Goal: Check status: Check status

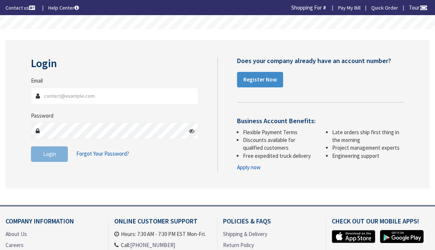
type input "[PERSON_NAME], [GEOGRAPHIC_DATA], [GEOGRAPHIC_DATA]"
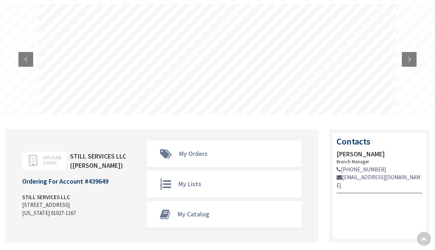
scroll to position [42, 0]
click at [180, 157] on span "My Orders" at bounding box center [193, 153] width 28 height 8
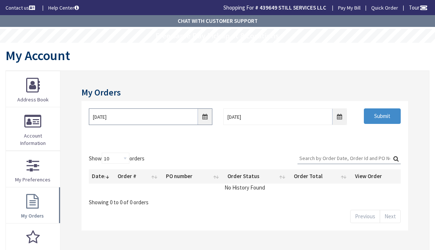
click at [208, 116] on input "[DATE]" at bounding box center [150, 116] width 123 height 17
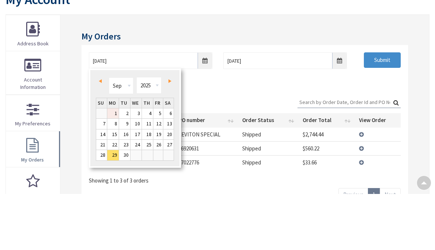
click at [118, 164] on link "1" at bounding box center [112, 169] width 11 height 10
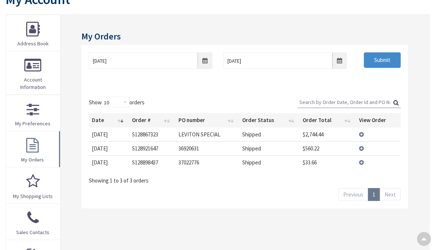
click at [383, 59] on input "Submit" at bounding box center [382, 59] width 37 height 15
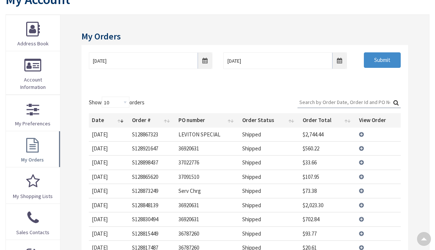
click at [362, 132] on td "View Details" at bounding box center [378, 135] width 45 height 14
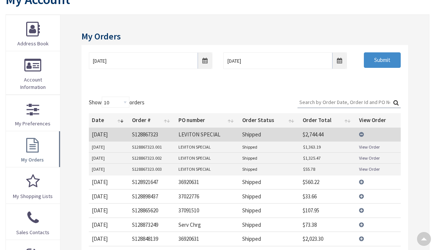
click at [364, 135] on td "View Details" at bounding box center [378, 135] width 45 height 14
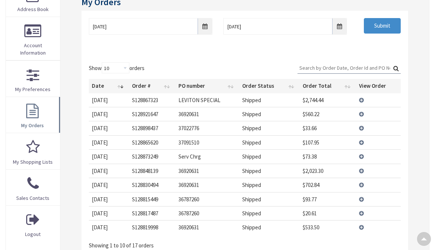
scroll to position [86, 0]
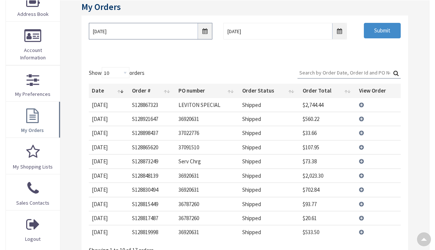
click at [206, 32] on input "09/01/2025" at bounding box center [150, 30] width 123 height 17
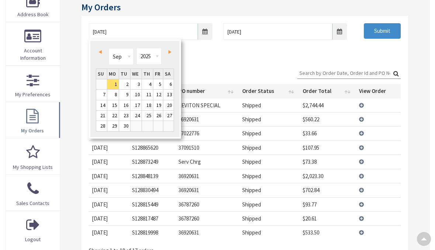
click at [102, 52] on link "Prev" at bounding box center [102, 52] width 10 height 10
click at [167, 49] on link "Next" at bounding box center [168, 52] width 10 height 10
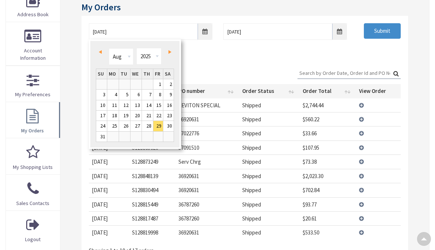
click at [135, 104] on link "13" at bounding box center [135, 105] width 11 height 10
type input "[DATE]"
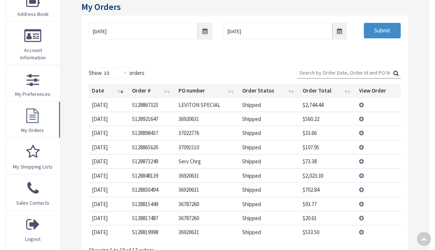
click at [383, 29] on input "Submit" at bounding box center [382, 30] width 37 height 15
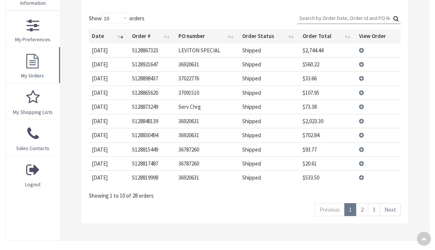
scroll to position [146, 0]
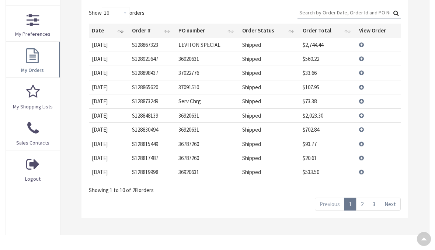
click at [379, 202] on link "3" at bounding box center [374, 204] width 12 height 13
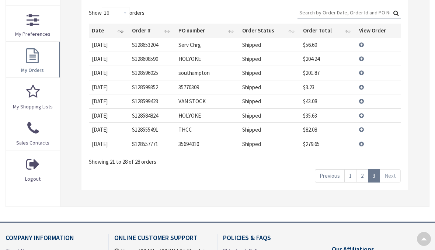
click at [363, 140] on td "View Details" at bounding box center [378, 144] width 45 height 14
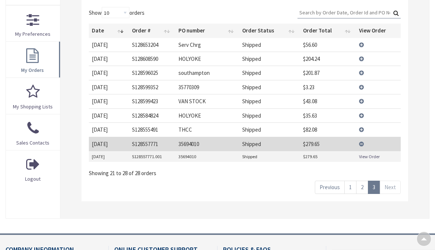
click at [370, 153] on link "View Order" at bounding box center [369, 156] width 21 height 6
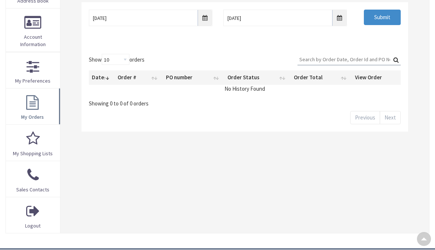
scroll to position [101, 0]
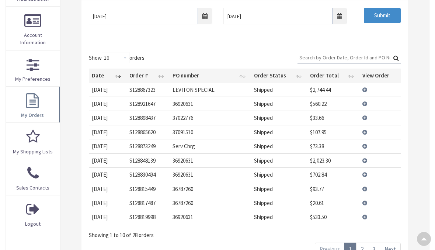
click at [373, 245] on link "3" at bounding box center [374, 249] width 12 height 13
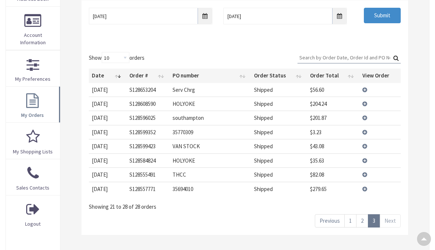
scroll to position [0, 0]
click at [328, 221] on link "Previous" at bounding box center [330, 220] width 30 height 13
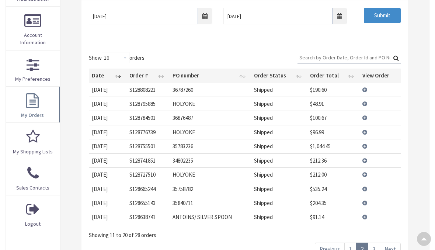
click at [326, 244] on link "Previous" at bounding box center [330, 249] width 30 height 13
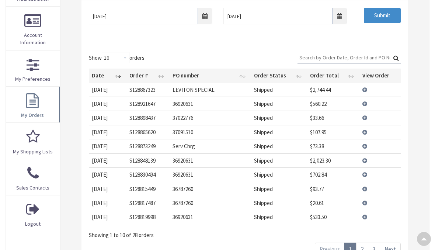
click at [363, 130] on td "View Details" at bounding box center [379, 132] width 41 height 14
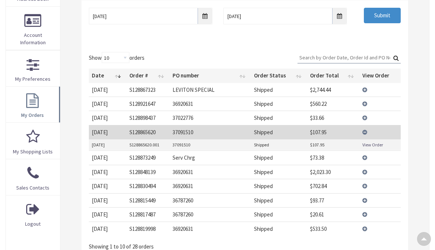
click at [371, 142] on link "View Order" at bounding box center [372, 145] width 21 height 6
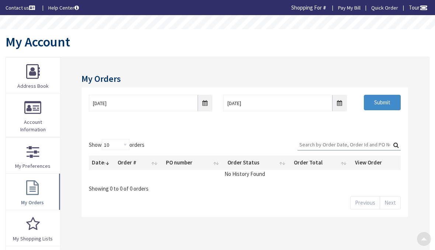
scroll to position [101, 0]
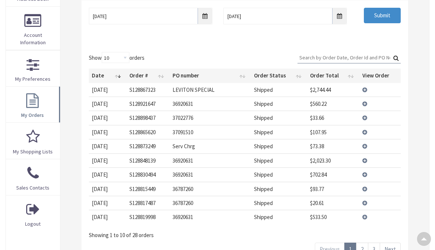
click at [363, 158] on td "View Details" at bounding box center [379, 160] width 41 height 14
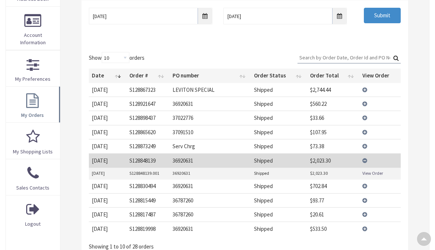
click at [372, 171] on link "View Order" at bounding box center [372, 173] width 21 height 6
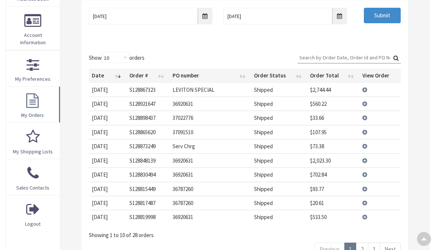
click at [364, 184] on td "View Details" at bounding box center [379, 189] width 41 height 14
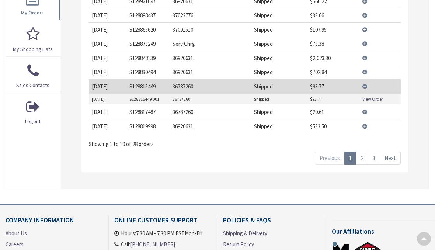
scroll to position [203, 0]
click at [377, 96] on link "View Order" at bounding box center [372, 99] width 21 height 6
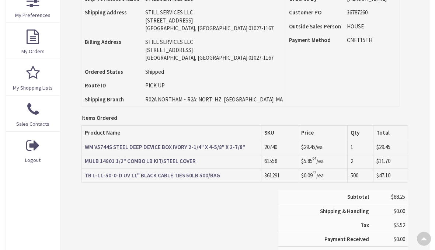
scroll to position [164, 0]
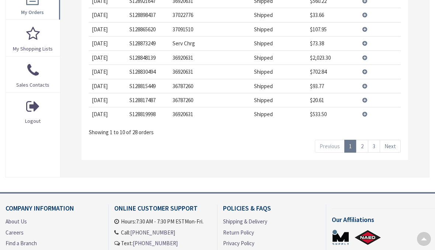
click at [391, 140] on link "Next" at bounding box center [390, 146] width 21 height 13
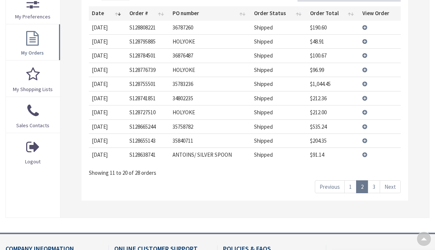
scroll to position [163, 0]
click at [367, 24] on td "View Details" at bounding box center [379, 28] width 41 height 14
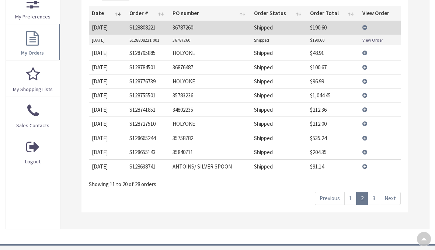
click at [377, 37] on link "View Order" at bounding box center [372, 40] width 21 height 6
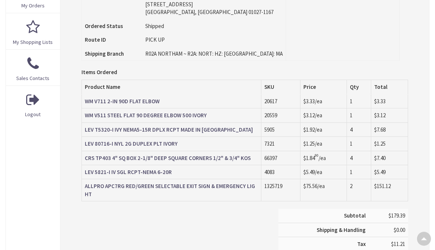
scroll to position [210, 0]
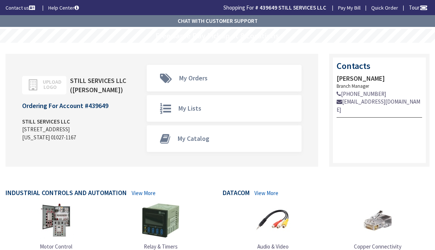
click at [177, 80] on span "My Orders" at bounding box center [191, 78] width 34 height 15
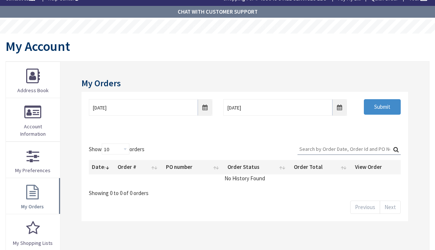
scroll to position [10, 0]
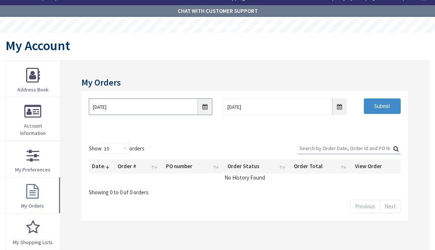
click at [206, 107] on input "9/29/2025" at bounding box center [150, 106] width 123 height 17
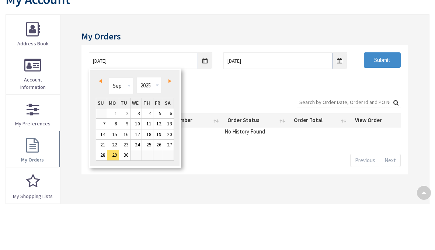
click at [100, 122] on link "Prev" at bounding box center [102, 127] width 10 height 10
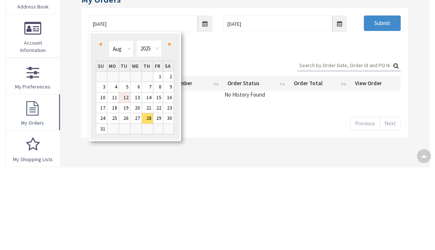
click at [125, 175] on link "12" at bounding box center [124, 180] width 11 height 10
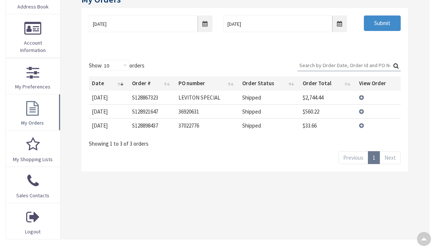
click at [383, 24] on input "Submit" at bounding box center [382, 22] width 37 height 15
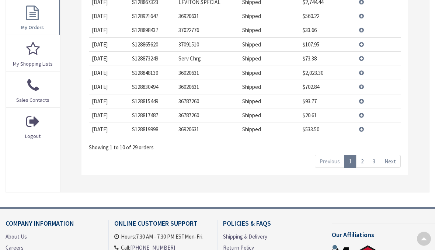
scroll to position [189, 0]
click at [391, 154] on link "Next" at bounding box center [390, 160] width 21 height 13
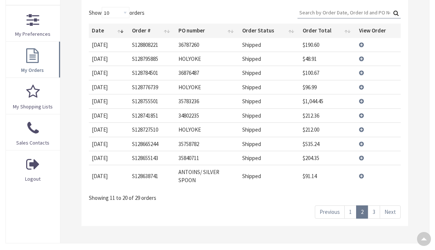
scroll to position [146, 0]
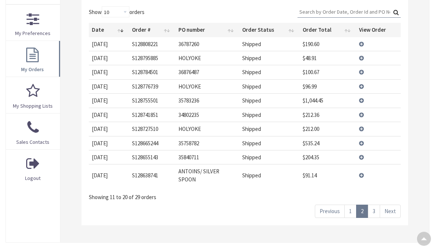
click at [390, 205] on link "Next" at bounding box center [390, 211] width 21 height 13
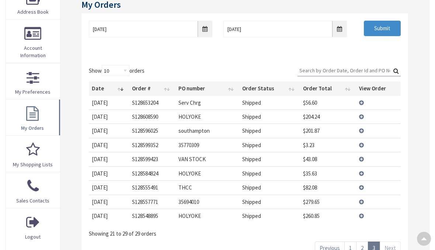
scroll to position [81, 0]
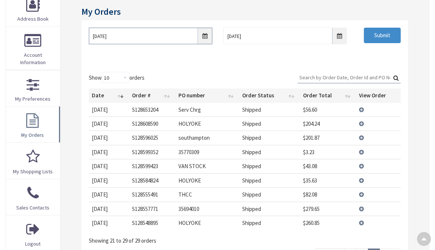
click at [204, 36] on input "08/12/2025" at bounding box center [150, 36] width 123 height 17
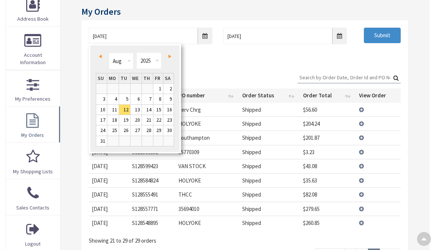
click at [77, 91] on div "My Orders 08/12/2025 10/6/2025 Submit Show 10 25 50 100 orders Search: Date Ord…" at bounding box center [244, 138] width 369 height 296
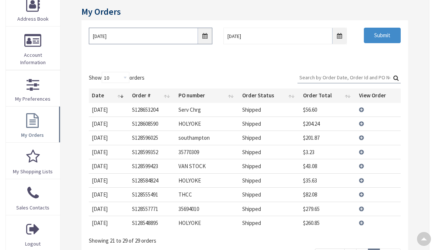
click at [202, 32] on input "08/12/2025" at bounding box center [150, 36] width 123 height 17
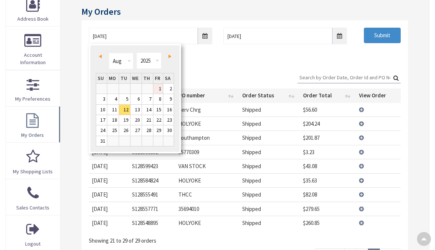
click at [157, 84] on link "1" at bounding box center [158, 89] width 10 height 10
type input "08/01/2025"
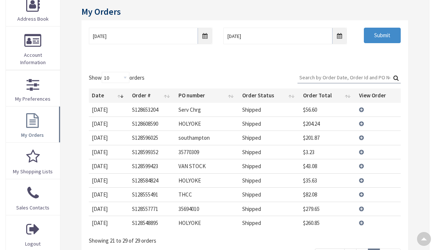
click at [381, 33] on input "Submit" at bounding box center [382, 35] width 37 height 15
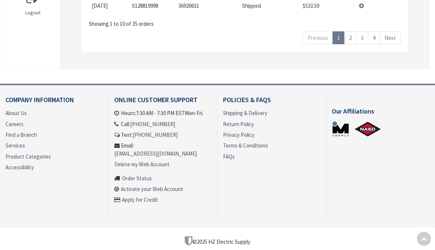
click at [376, 34] on link "4" at bounding box center [374, 38] width 12 height 13
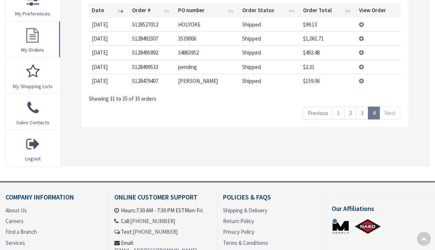
scroll to position [156, 0]
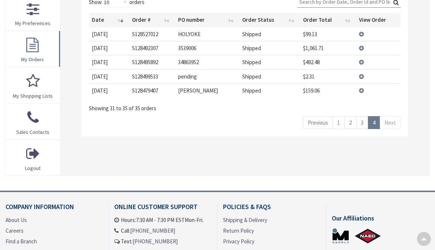
click at [361, 45] on td "View Details" at bounding box center [378, 48] width 45 height 14
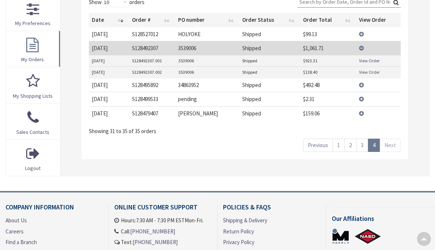
click at [358, 45] on td "View Details" at bounding box center [378, 48] width 45 height 14
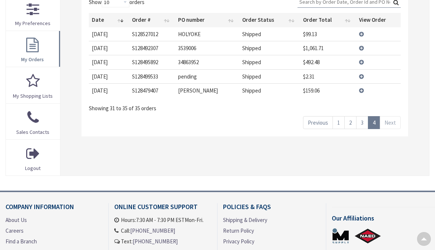
click at [359, 36] on td "View Details" at bounding box center [378, 34] width 45 height 14
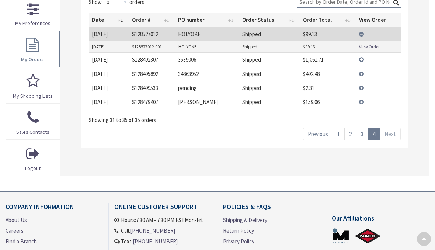
click at [372, 45] on link "View Order" at bounding box center [369, 46] width 21 height 6
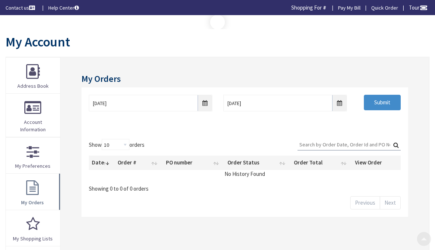
scroll to position [156, 0]
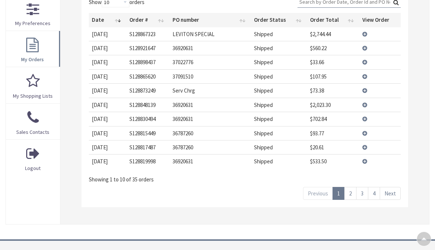
click at [365, 191] on link "3" at bounding box center [362, 193] width 12 height 13
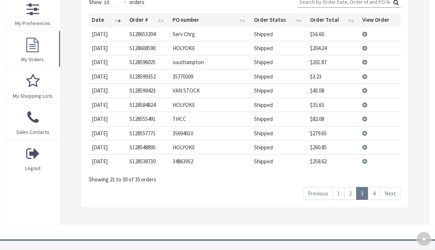
scroll to position [0, 0]
click at [367, 158] on td "View Details" at bounding box center [379, 161] width 41 height 14
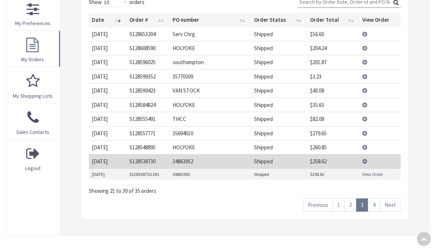
click at [377, 203] on link "4" at bounding box center [374, 204] width 12 height 13
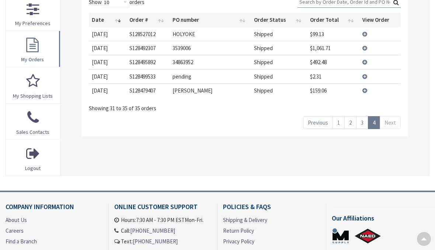
click at [367, 43] on td "View Details" at bounding box center [379, 48] width 41 height 14
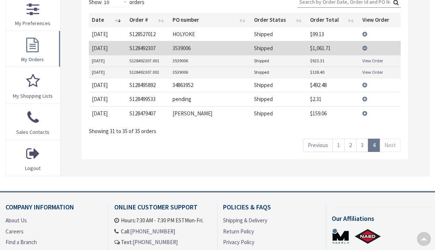
click at [375, 55] on td "View Order" at bounding box center [379, 60] width 41 height 11
click at [376, 58] on link "View Order" at bounding box center [372, 60] width 21 height 6
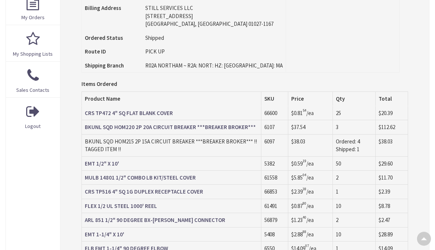
scroll to position [198, 0]
